Goal: Task Accomplishment & Management: Use online tool/utility

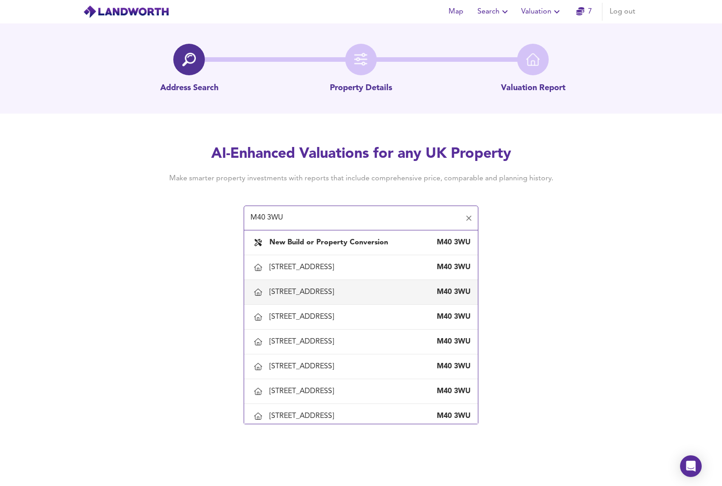
click at [295, 290] on div "[STREET_ADDRESS]" at bounding box center [303, 292] width 68 height 10
type input "[STREET_ADDRESS]"
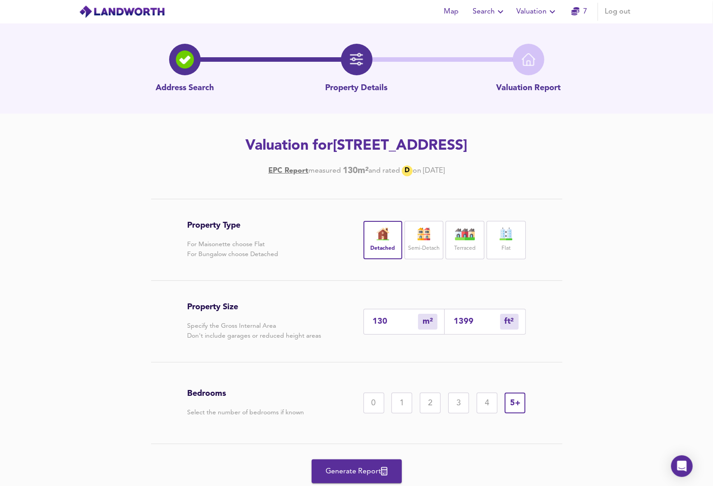
click at [348, 467] on span "Generate Report" at bounding box center [357, 471] width 72 height 13
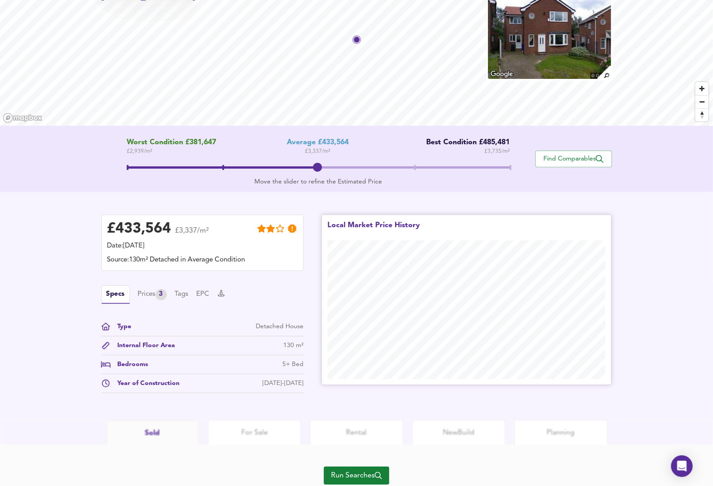
scroll to position [93, 0]
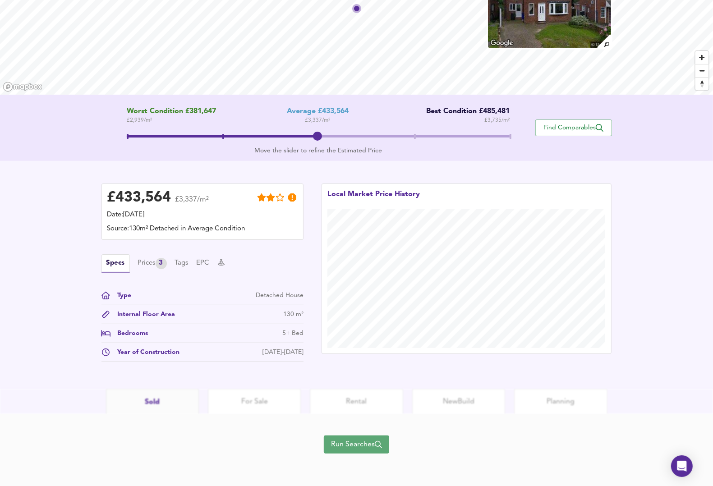
click at [347, 442] on span "Run Searches" at bounding box center [356, 444] width 51 height 13
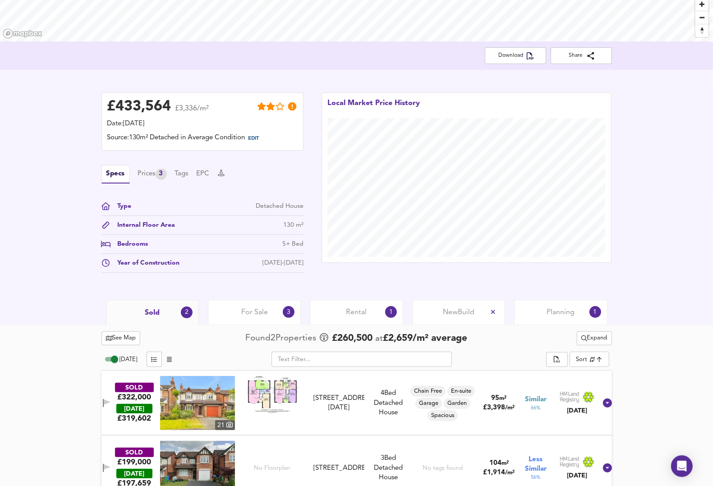
scroll to position [165, 0]
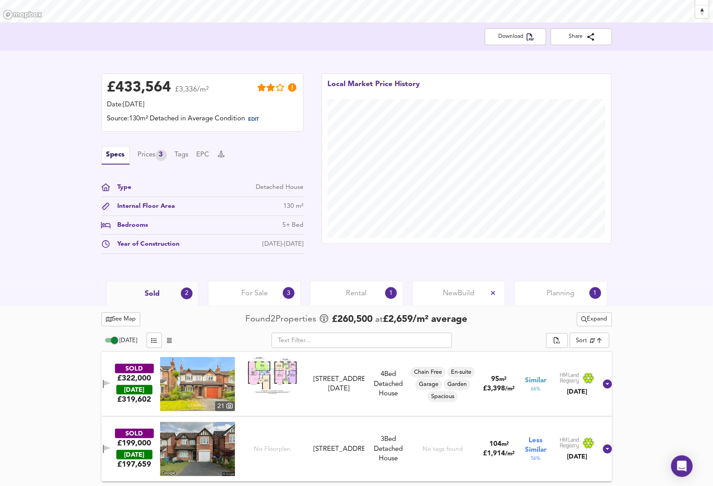
click at [253, 292] on span "For Sale" at bounding box center [254, 294] width 27 height 10
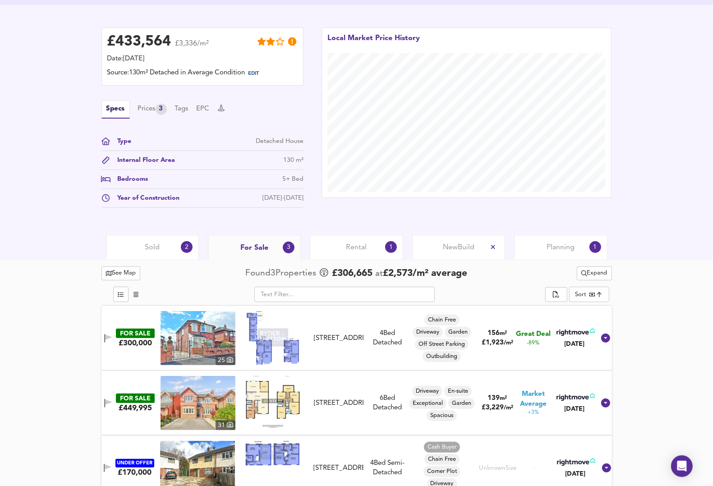
scroll to position [230, 0]
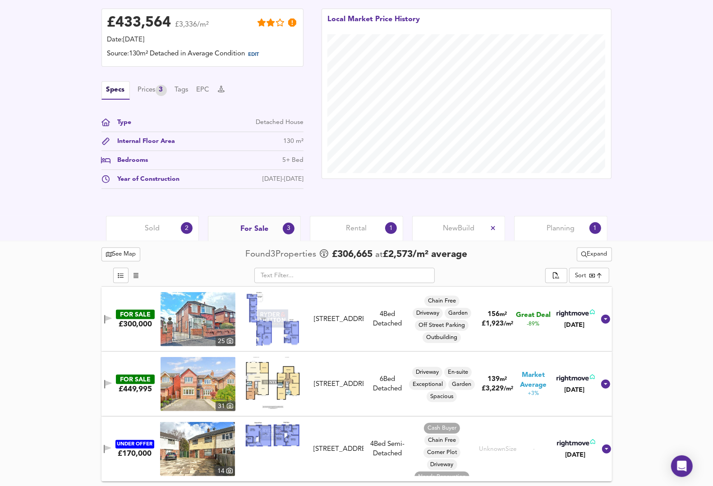
click at [109, 384] on button "button" at bounding box center [108, 384] width 12 height 12
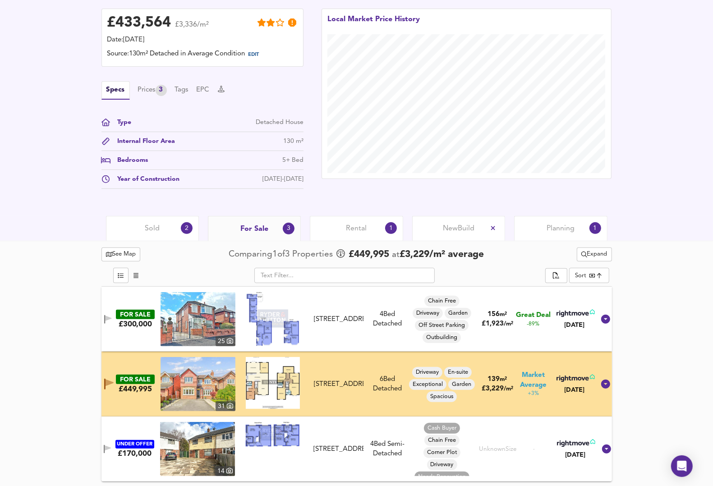
click at [105, 317] on icon "button" at bounding box center [104, 319] width 1 height 9
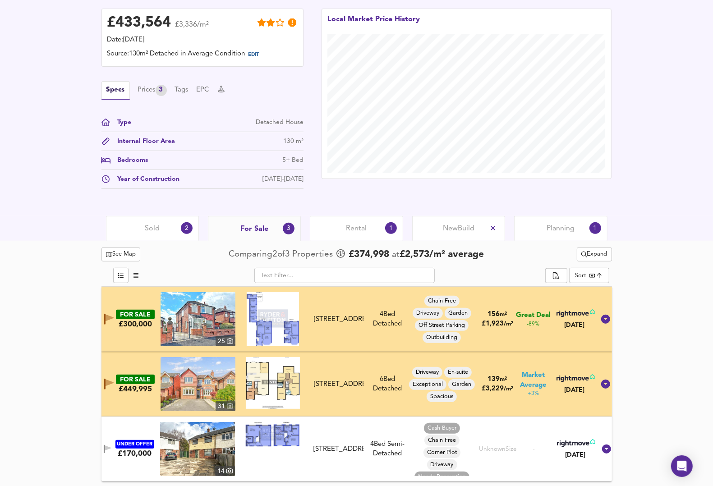
click at [154, 226] on span "Sold" at bounding box center [152, 229] width 15 height 10
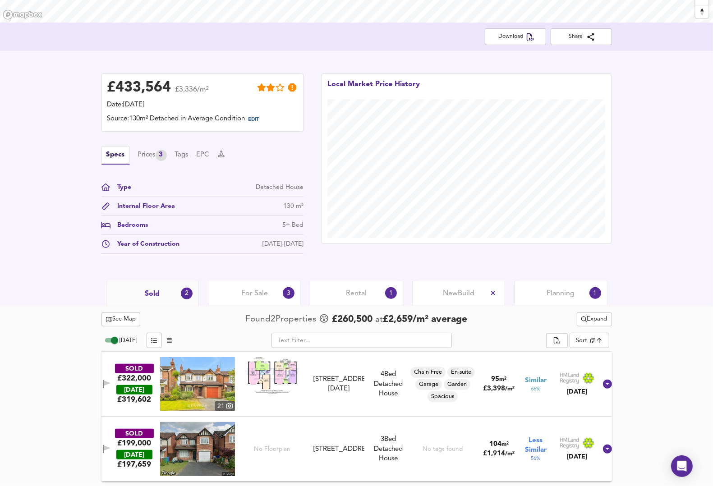
click at [110, 384] on icon "button" at bounding box center [107, 384] width 8 height 9
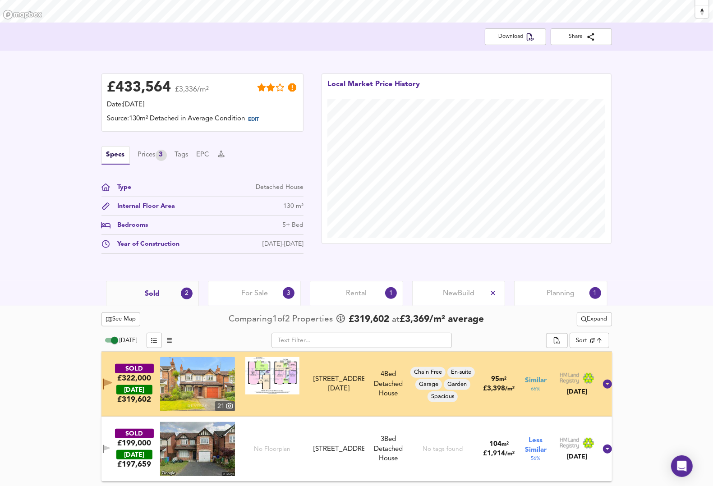
click at [110, 450] on icon "button" at bounding box center [107, 448] width 6 height 5
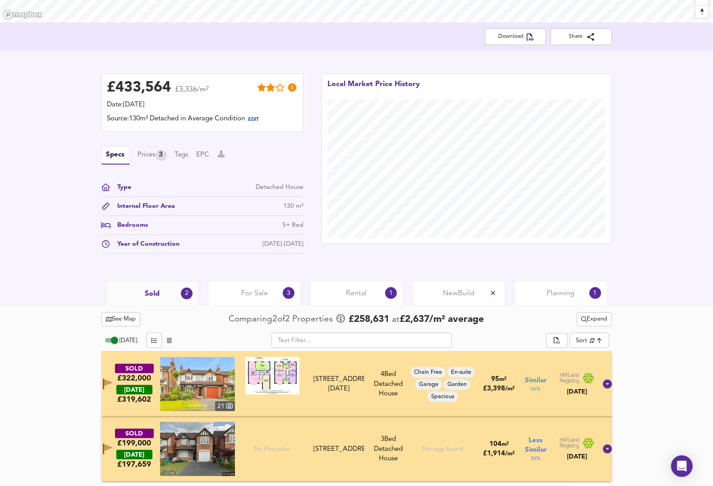
click at [550, 291] on span "Planning" at bounding box center [561, 294] width 28 height 10
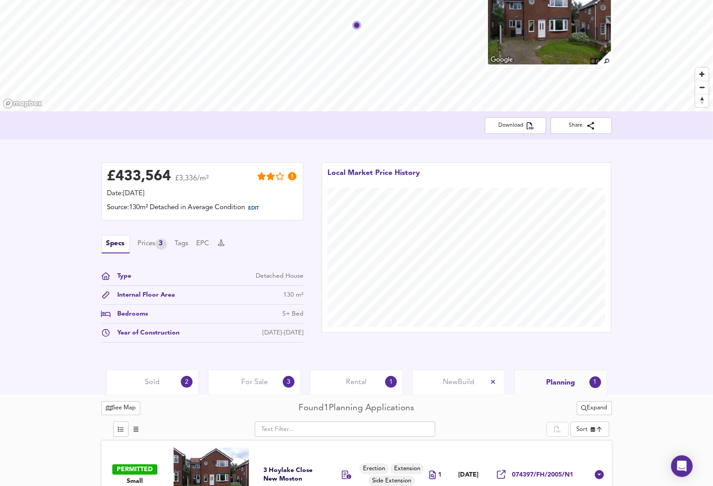
scroll to position [104, 0]
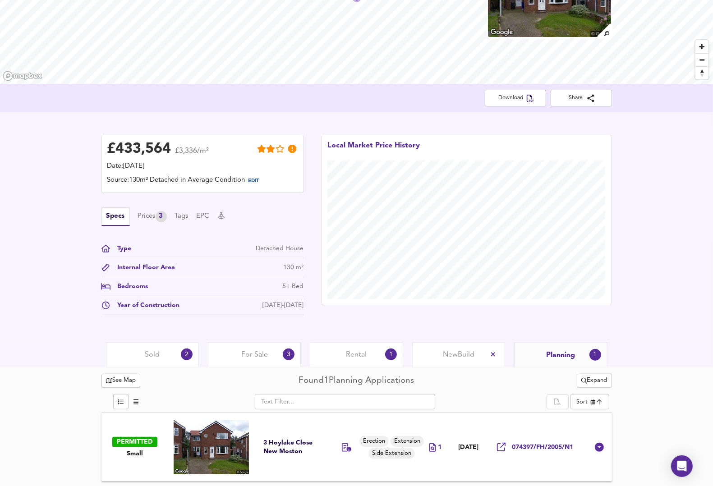
click at [131, 442] on div "PERMITTED" at bounding box center [134, 442] width 45 height 10
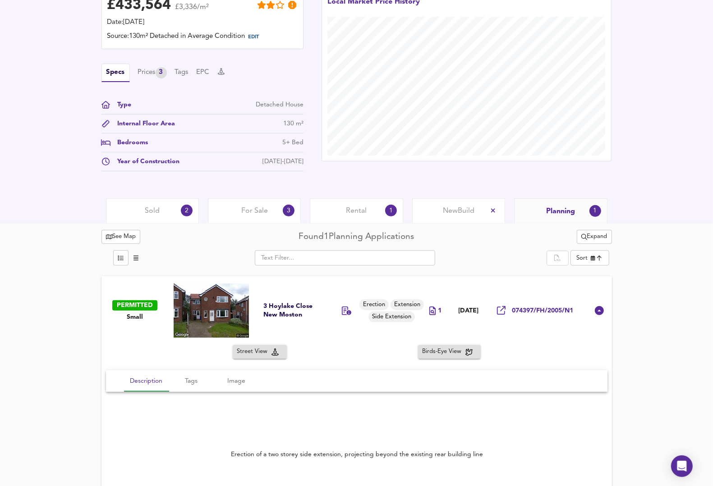
scroll to position [273, 0]
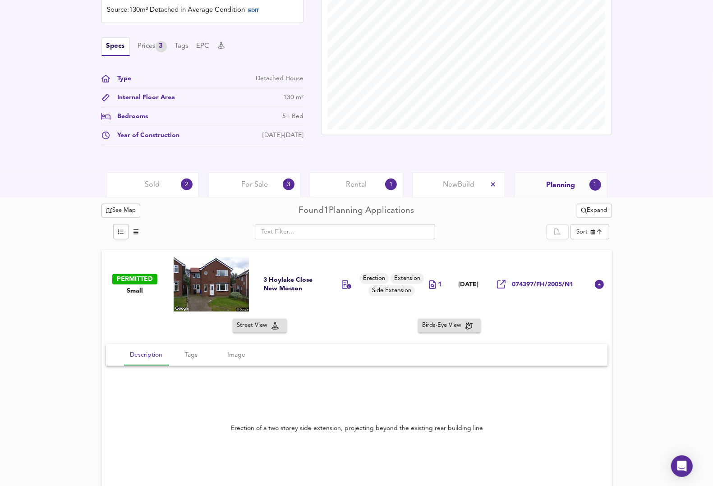
click at [446, 325] on span "Birds-Eye View" at bounding box center [444, 326] width 43 height 10
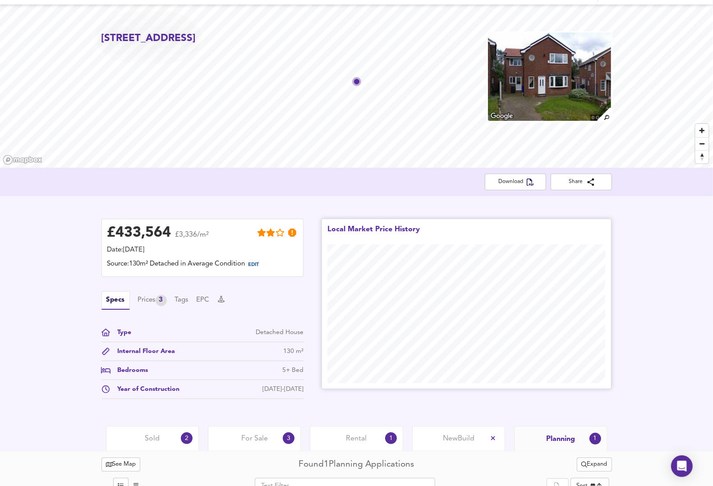
scroll to position [0, 0]
